Goal: Use online tool/utility: Utilize a website feature to perform a specific function

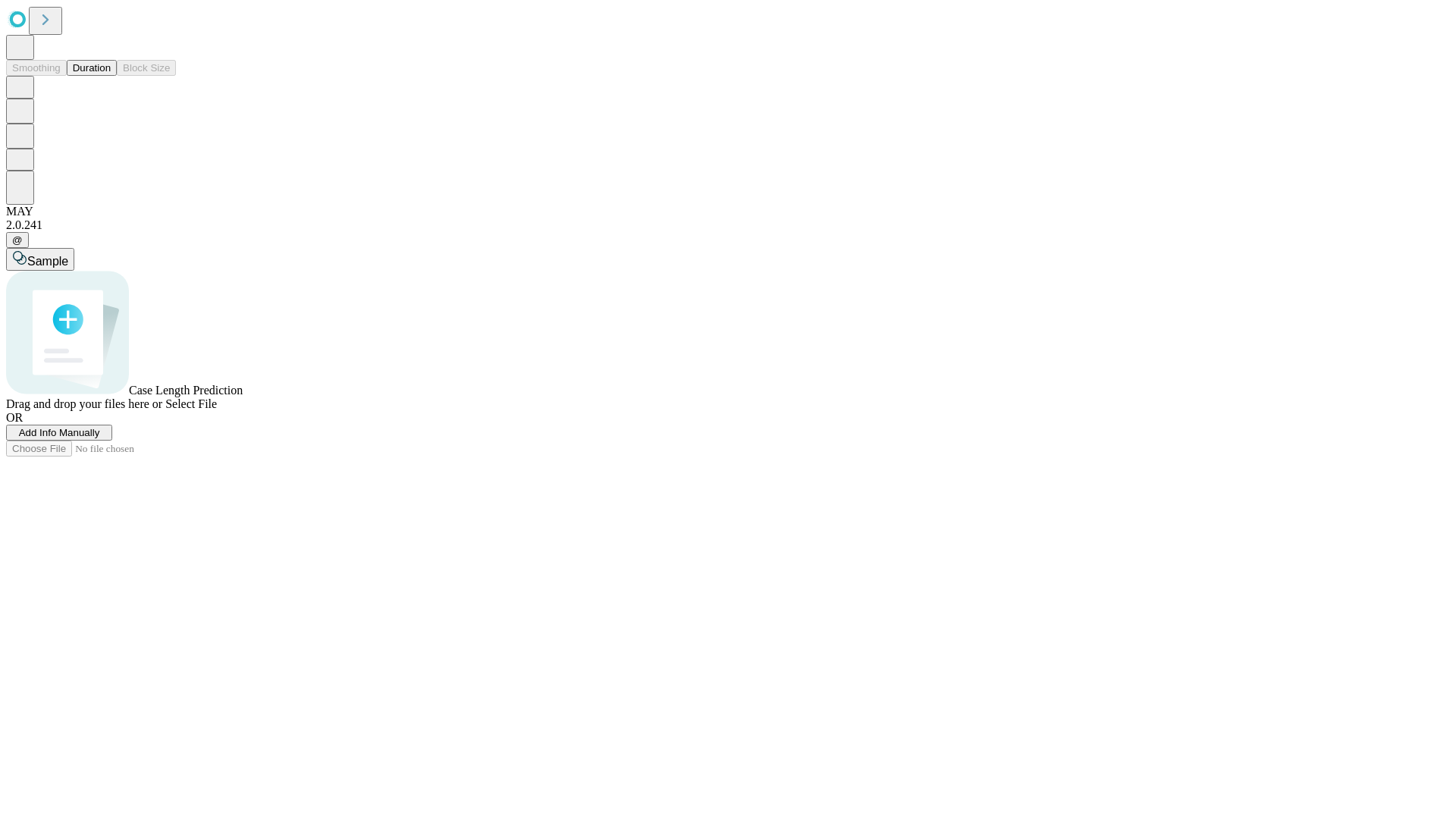
click at [100, 438] on span "Add Info Manually" at bounding box center [60, 432] width 81 height 12
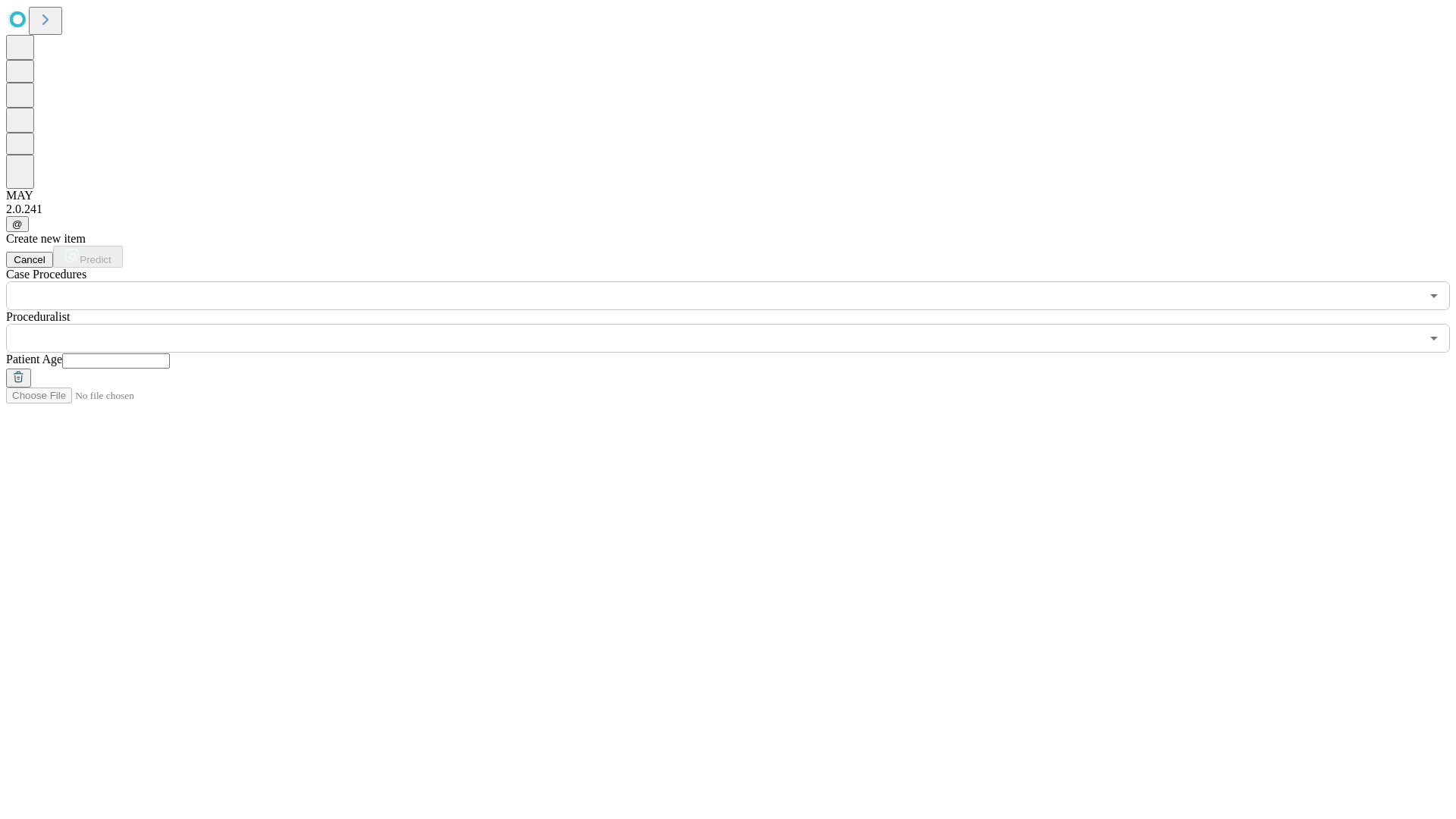
click at [170, 354] on input "text" at bounding box center [116, 361] width 108 height 15
type input "**"
click at [739, 324] on input "text" at bounding box center [712, 338] width 1414 height 29
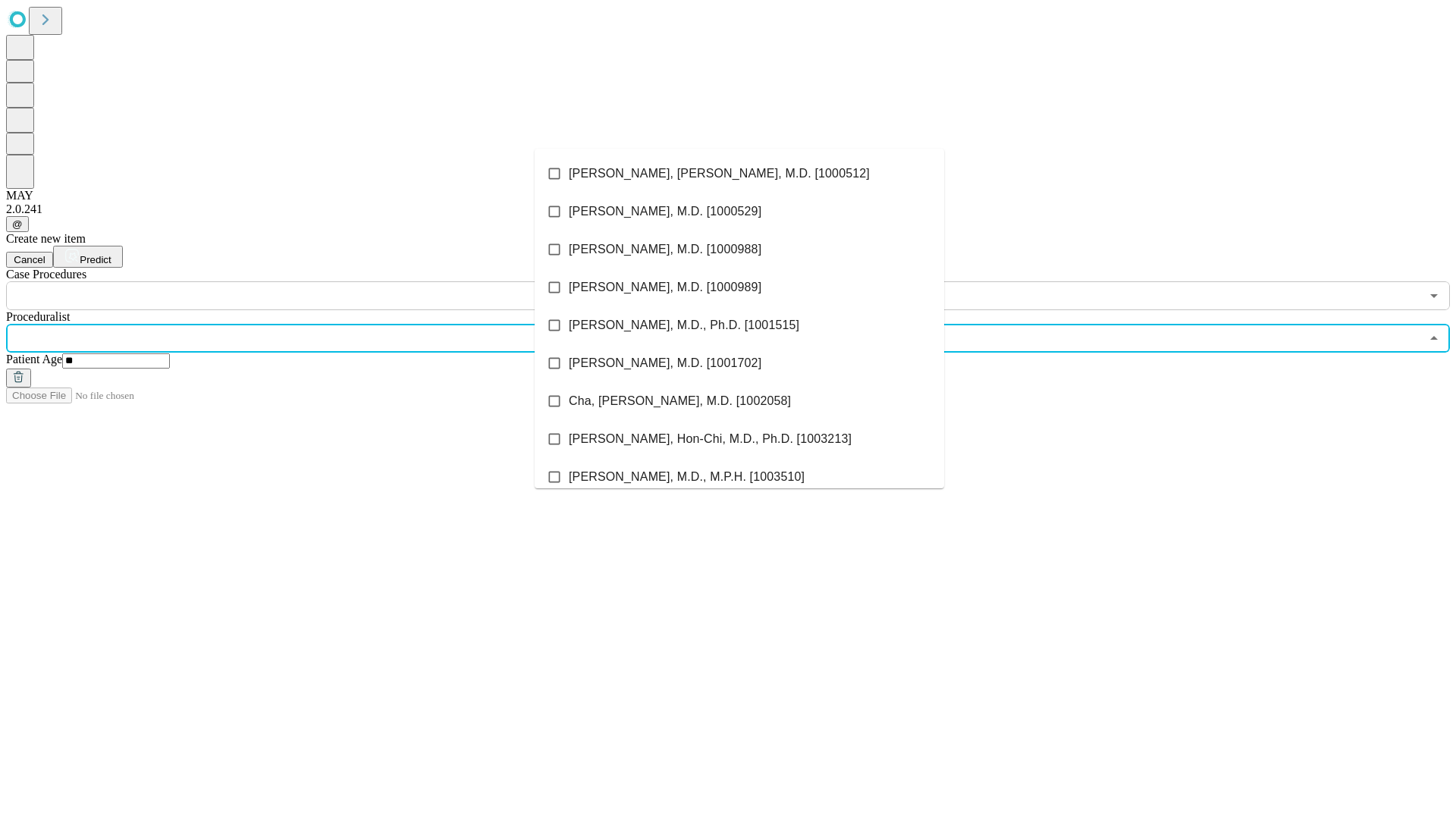
click at [740, 174] on li "[PERSON_NAME], [PERSON_NAME], M.D. [1000512]" at bounding box center [739, 174] width 409 height 38
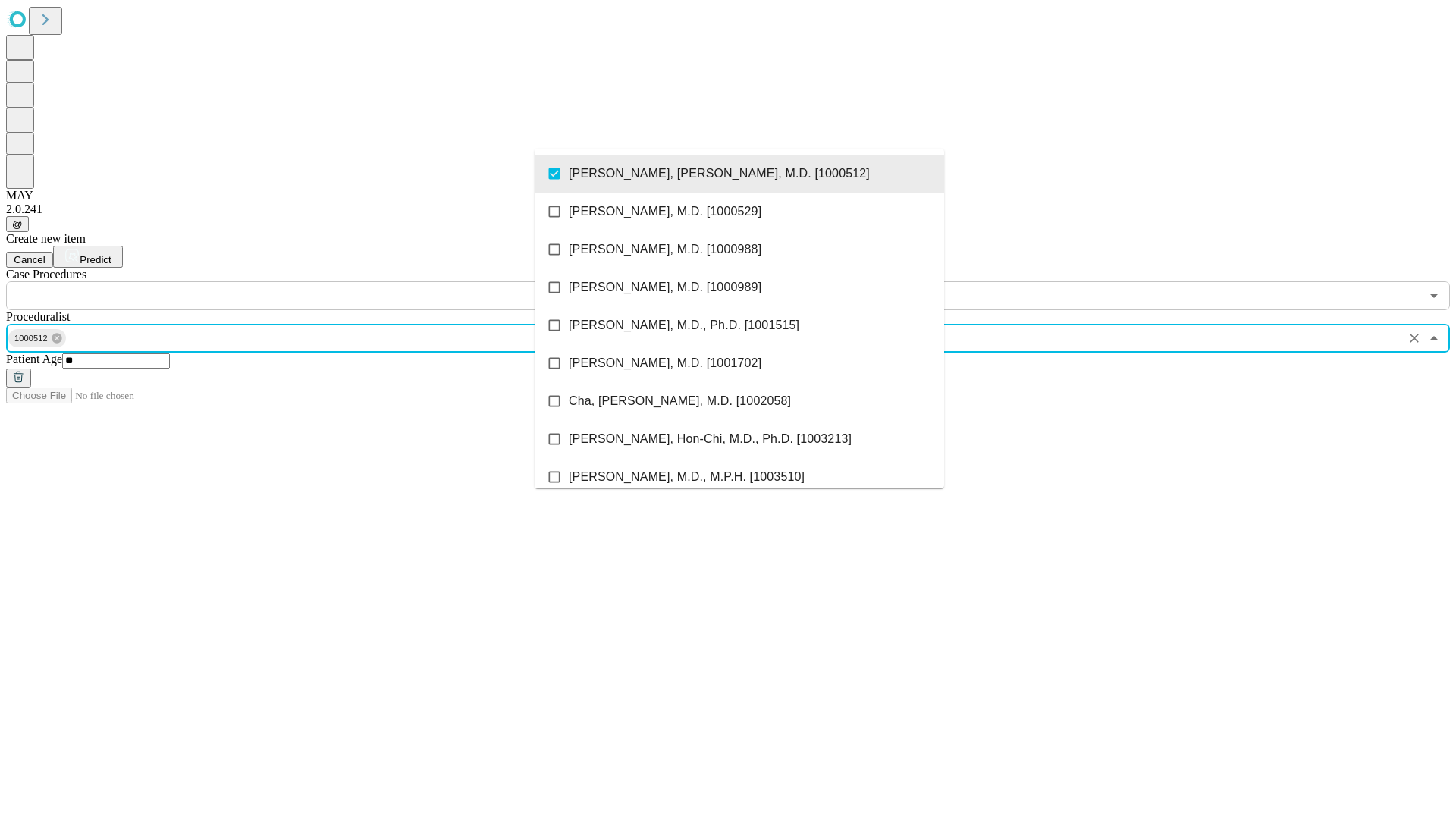
click at [319, 282] on input "text" at bounding box center [712, 296] width 1414 height 29
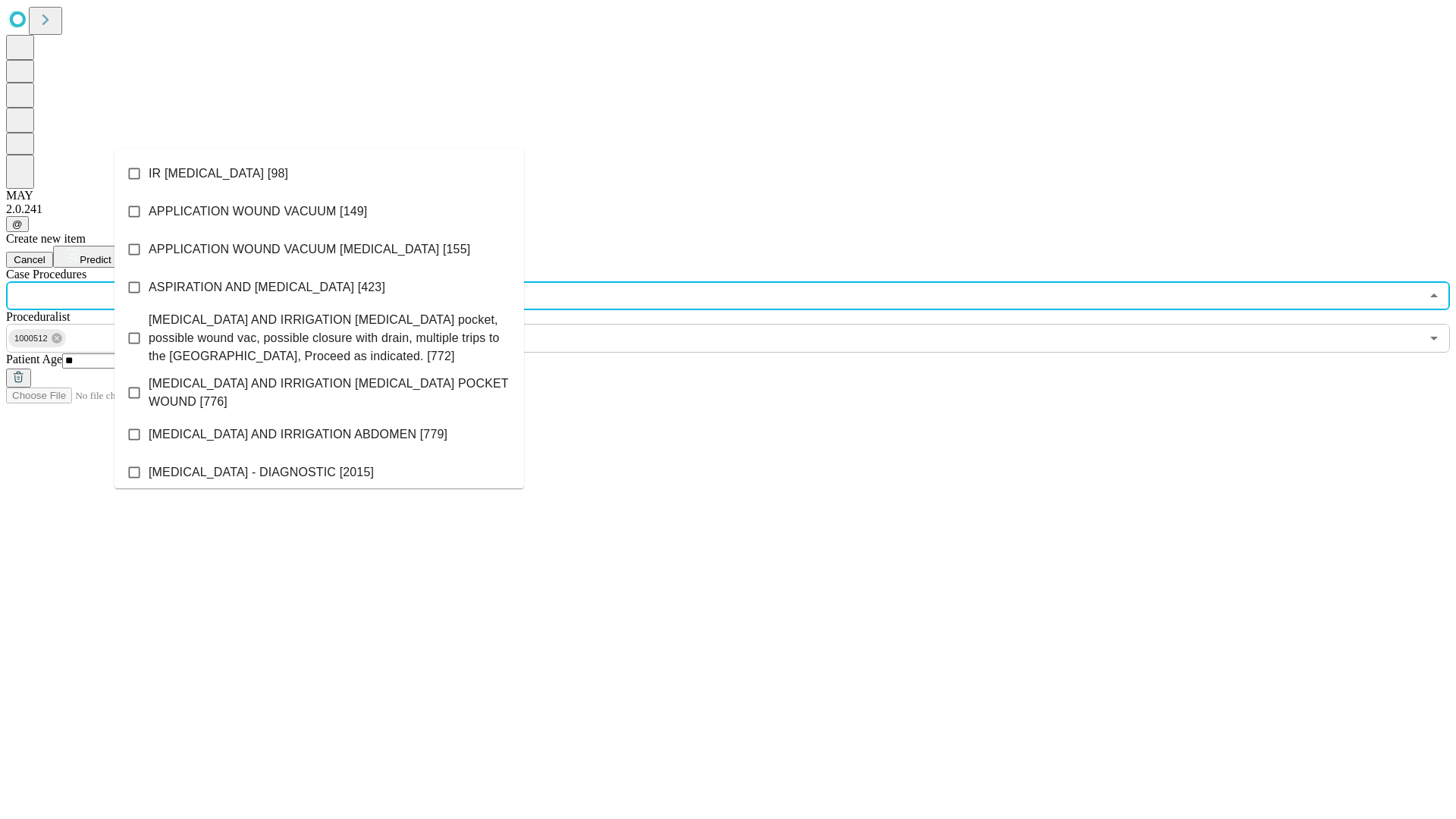
click at [319, 174] on li "IR [MEDICAL_DATA] [98]" at bounding box center [319, 174] width 409 height 38
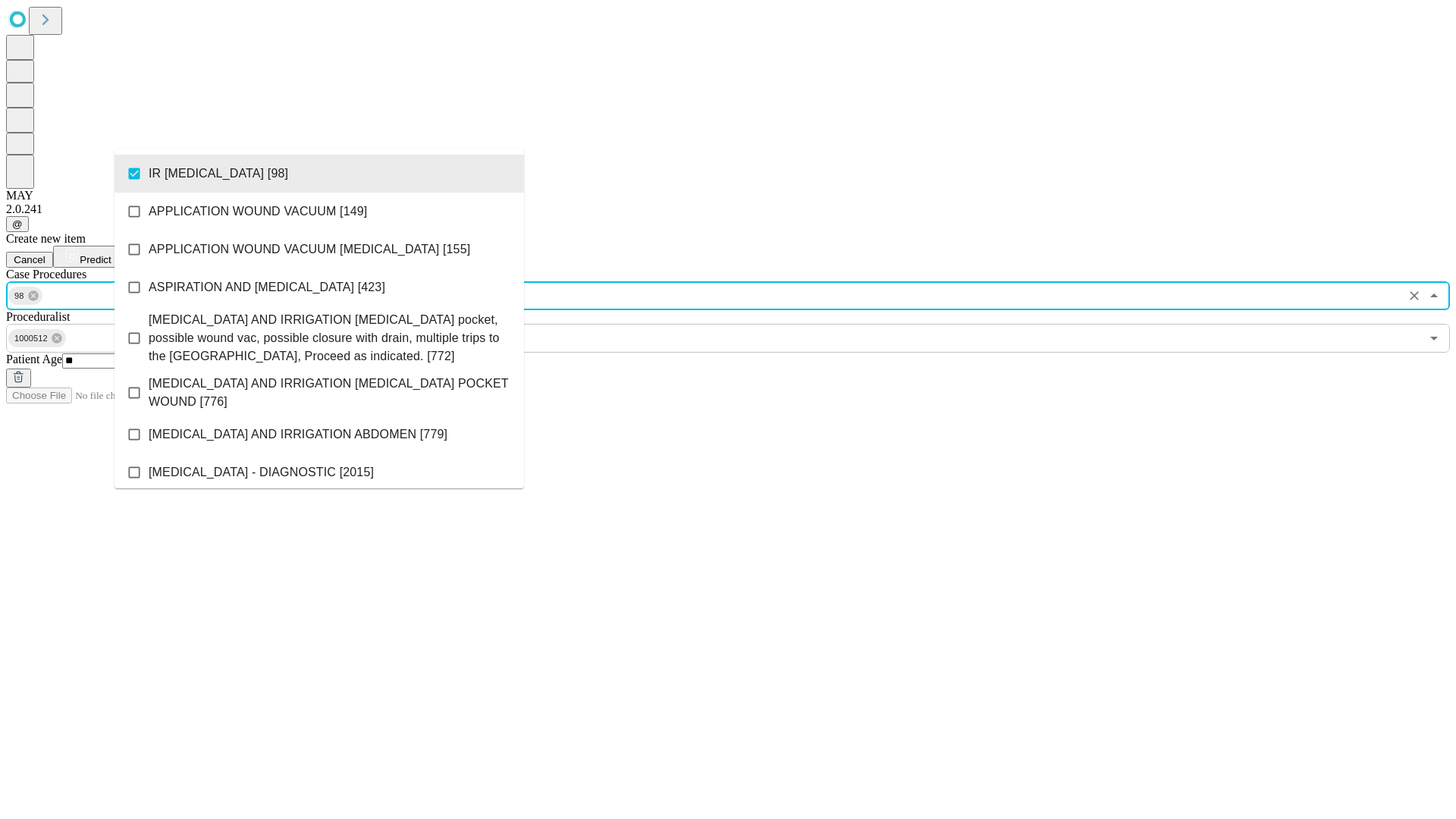
click at [111, 254] on span "Predict" at bounding box center [95, 260] width 31 height 12
